Goal: Transaction & Acquisition: Purchase product/service

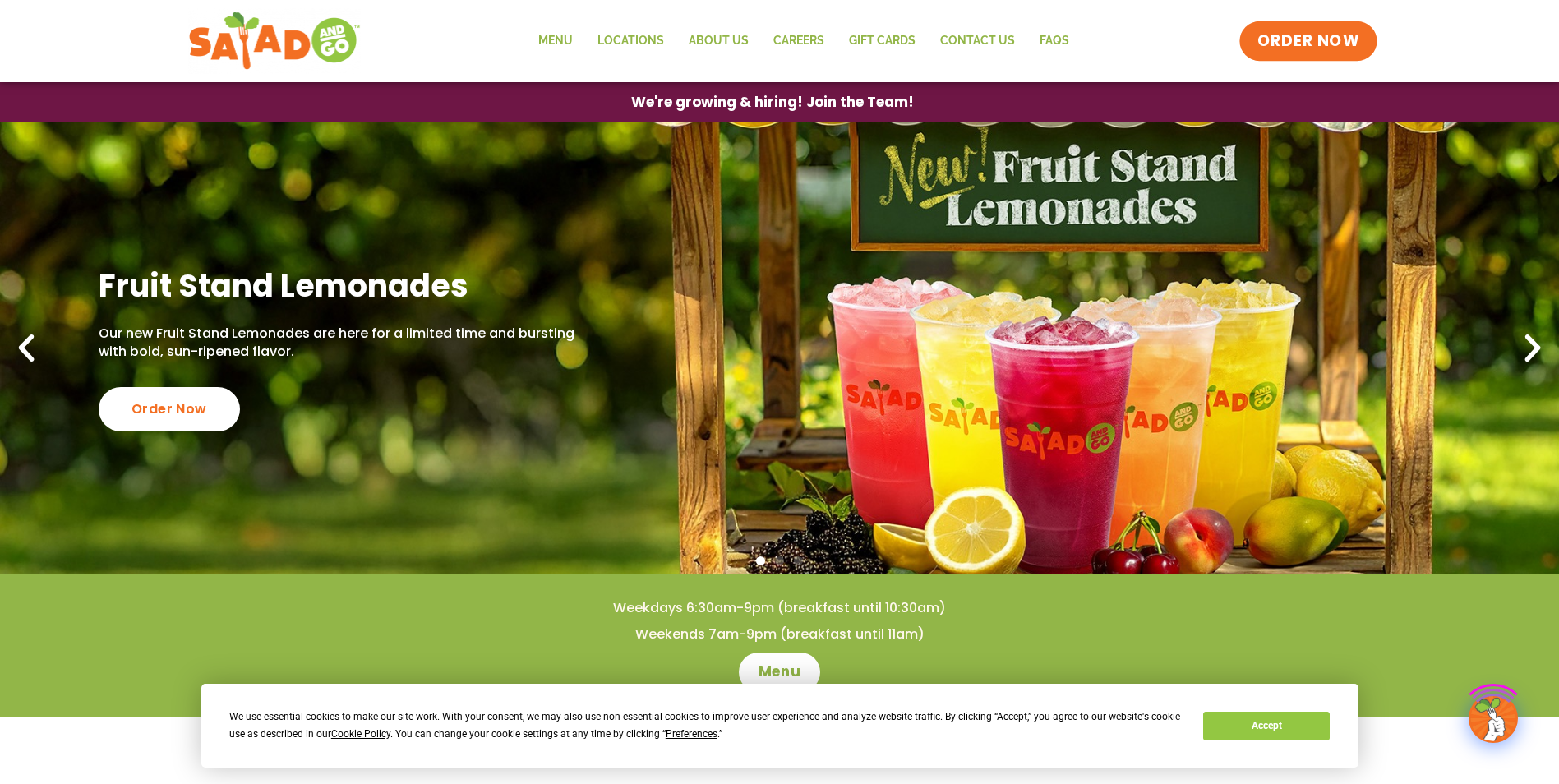
click at [1289, 44] on span "ORDER NOW" at bounding box center [1308, 41] width 102 height 21
click at [1304, 39] on span "ORDER NOW" at bounding box center [1308, 41] width 102 height 21
click at [1238, 728] on button "Accept" at bounding box center [1266, 725] width 126 height 29
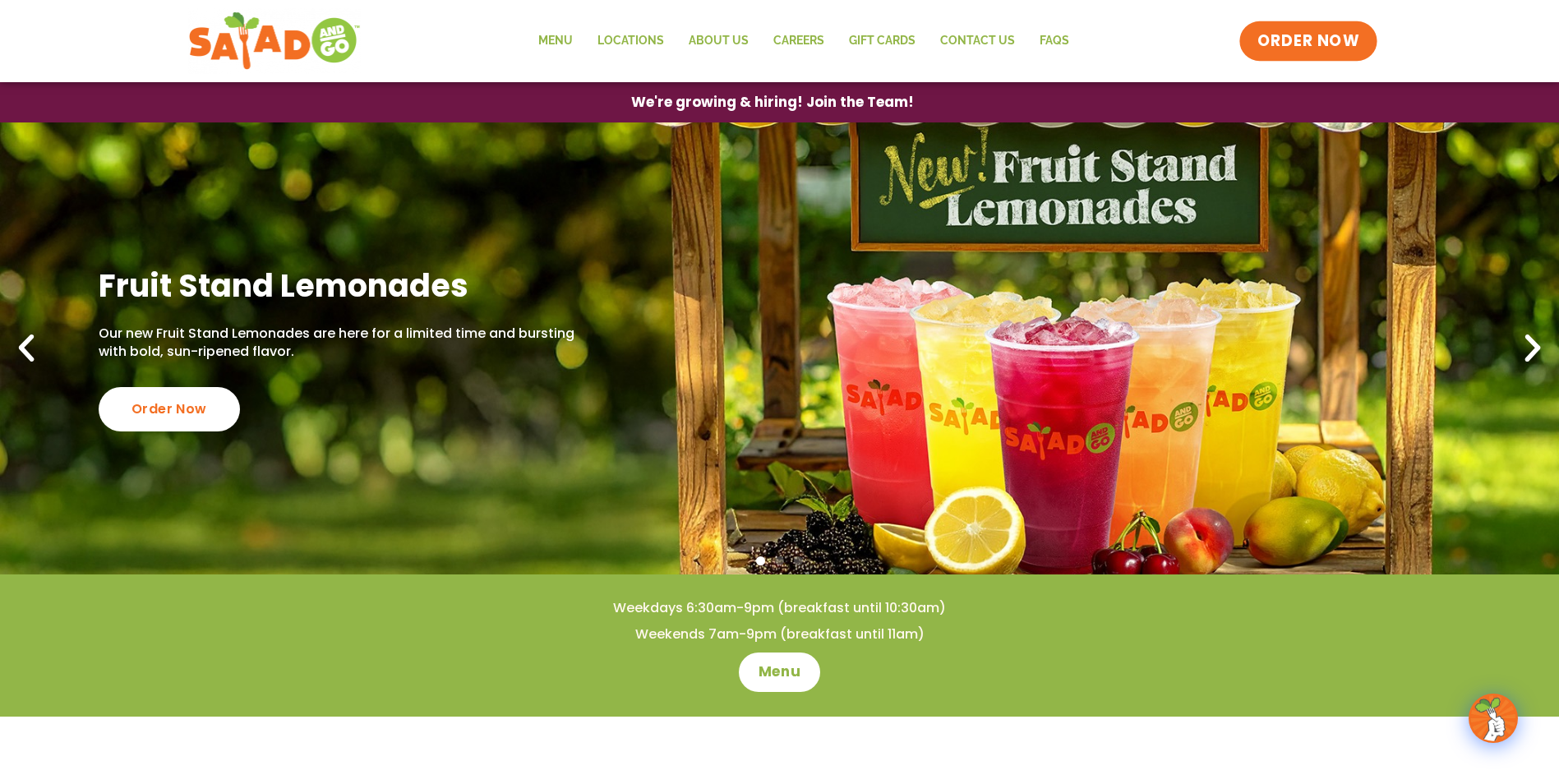
click at [1320, 41] on span "ORDER NOW" at bounding box center [1308, 41] width 102 height 21
